Goal: Task Accomplishment & Management: Complete application form

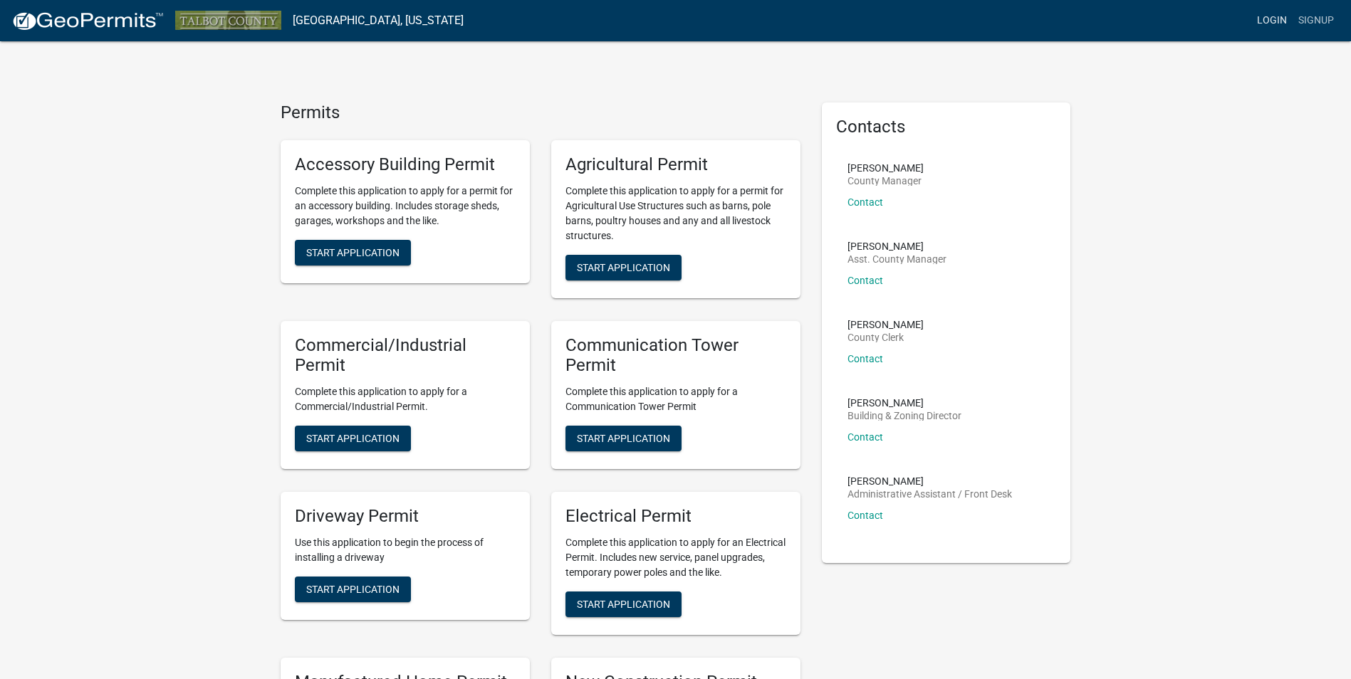
click at [1271, 11] on link "Login" at bounding box center [1271, 20] width 41 height 27
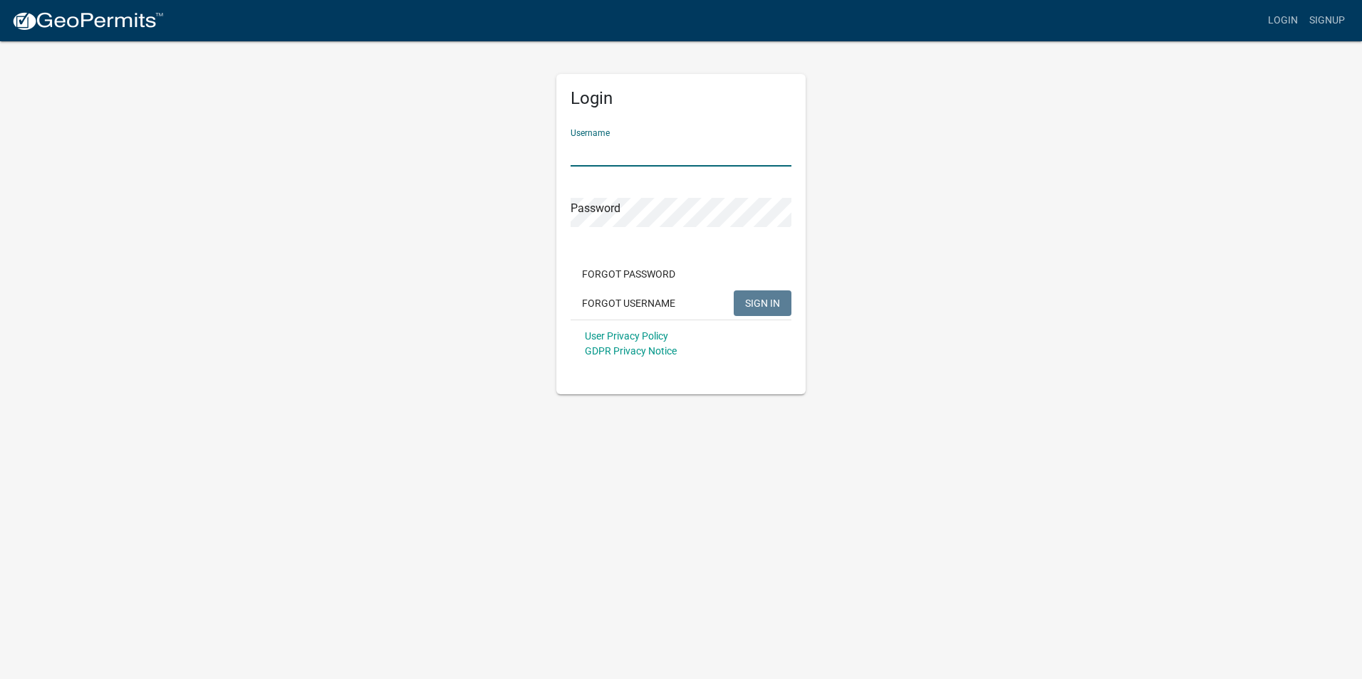
click at [581, 142] on input "Username" at bounding box center [680, 151] width 221 height 29
type input "A"
type input "[EMAIL_ADDRESS][DOMAIN_NAME]"
click at [780, 294] on button "SIGN IN" at bounding box center [763, 304] width 58 height 26
